Goal: Task Accomplishment & Management: Complete application form

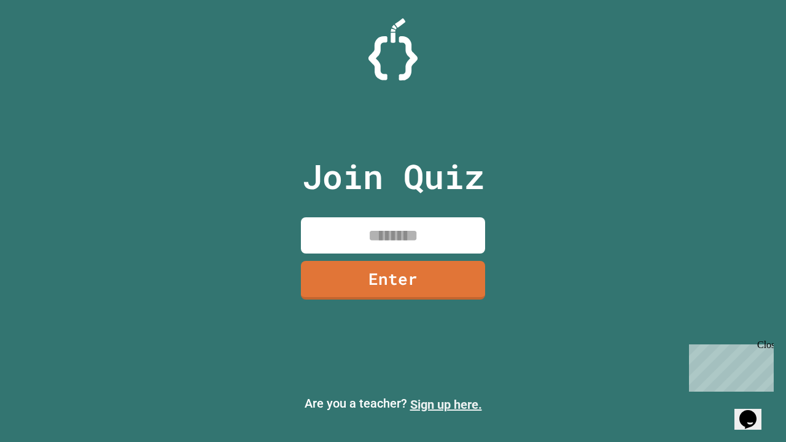
click at [446, 405] on link "Sign up here." at bounding box center [446, 404] width 72 height 15
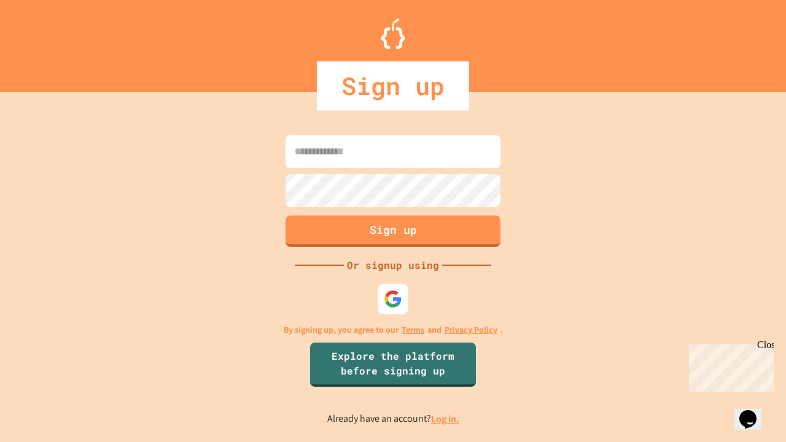
click at [446, 419] on link "Log in." at bounding box center [445, 419] width 28 height 13
